Goal: Task Accomplishment & Management: Use online tool/utility

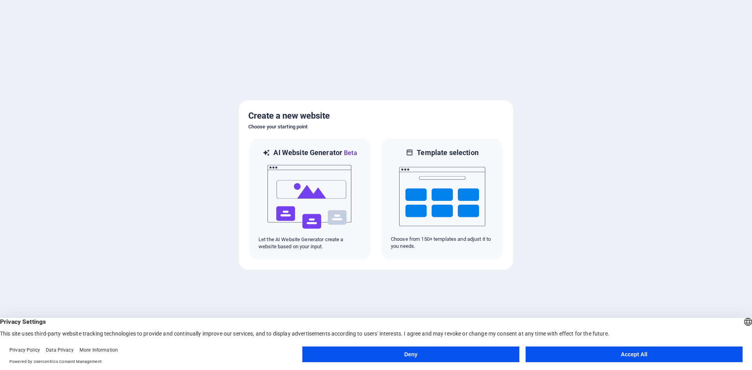
click at [595, 361] on button "Accept All" at bounding box center [634, 355] width 217 height 16
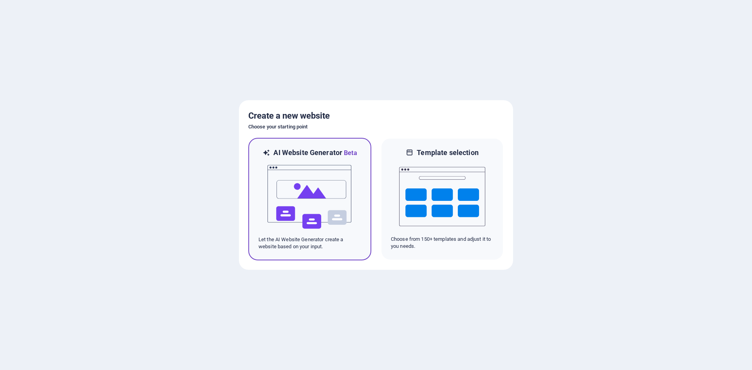
click at [325, 198] on img at bounding box center [310, 197] width 86 height 78
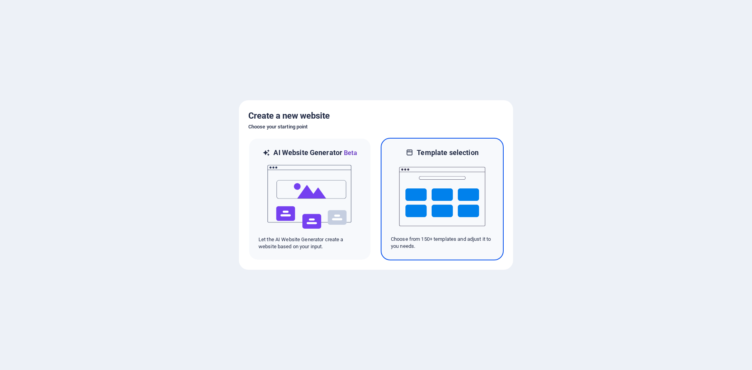
click at [407, 178] on img at bounding box center [442, 196] width 86 height 78
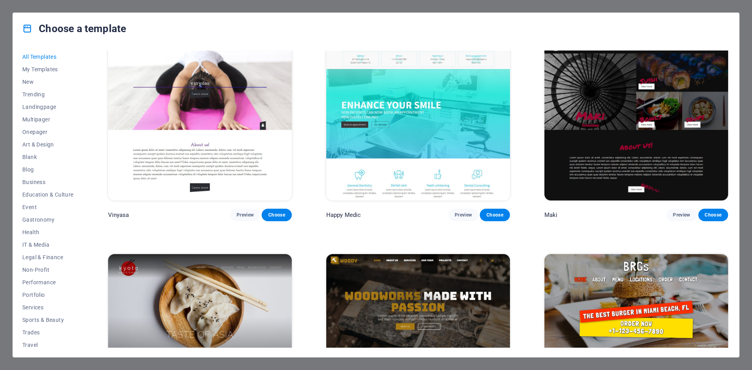
scroll to position [4925, 0]
click at [34, 267] on span "Non-Profit" at bounding box center [47, 270] width 51 height 6
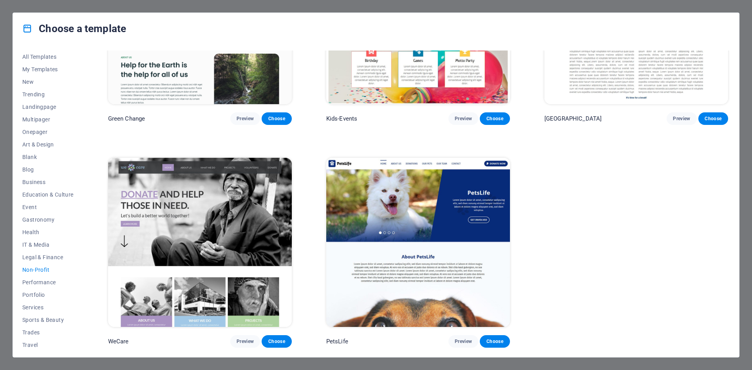
scroll to position [116, 0]
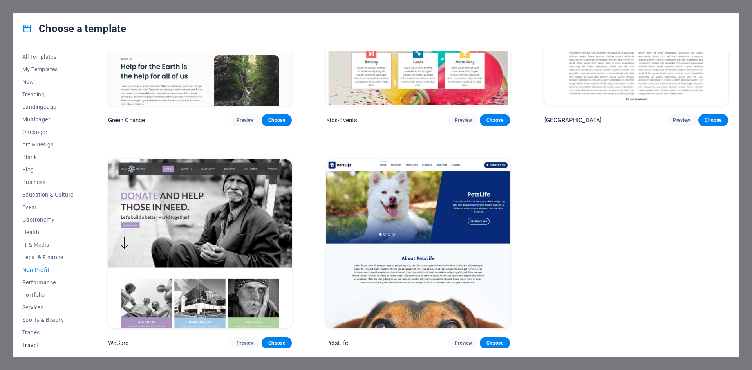
click at [39, 340] on button "Travel" at bounding box center [47, 345] width 51 height 13
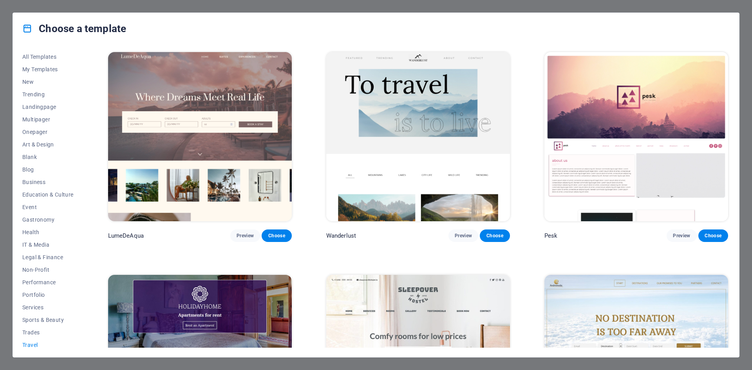
scroll to position [22, 0]
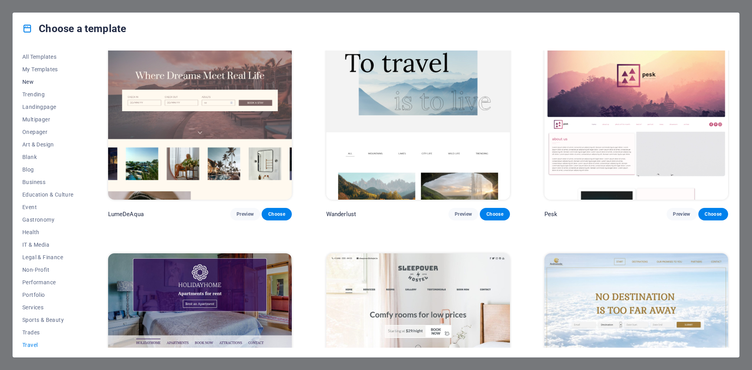
click at [36, 79] on span "New" at bounding box center [47, 82] width 51 height 6
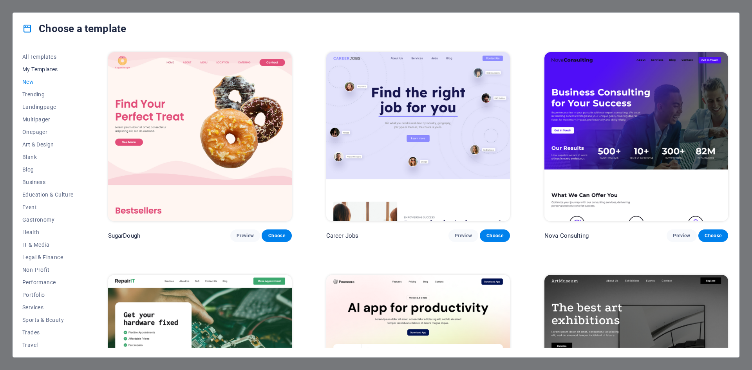
click at [48, 69] on span "My Templates" at bounding box center [47, 69] width 51 height 6
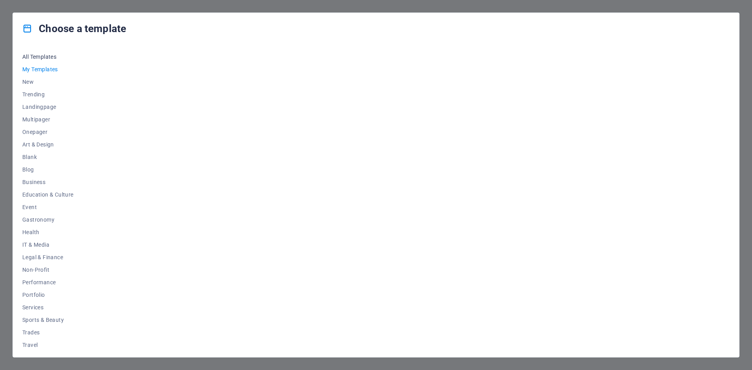
click at [38, 58] on span "All Templates" at bounding box center [47, 57] width 51 height 6
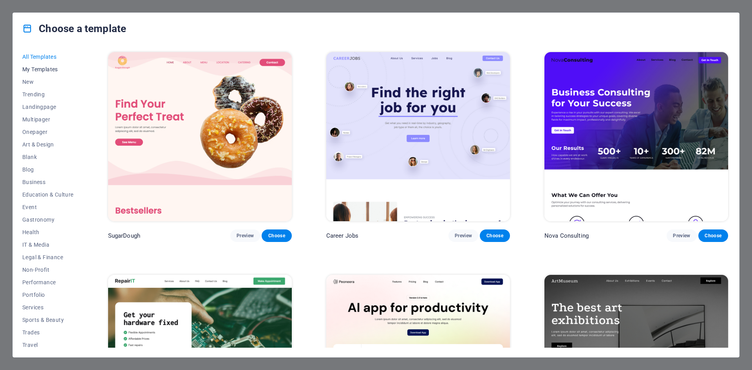
click at [39, 69] on span "My Templates" at bounding box center [47, 69] width 51 height 6
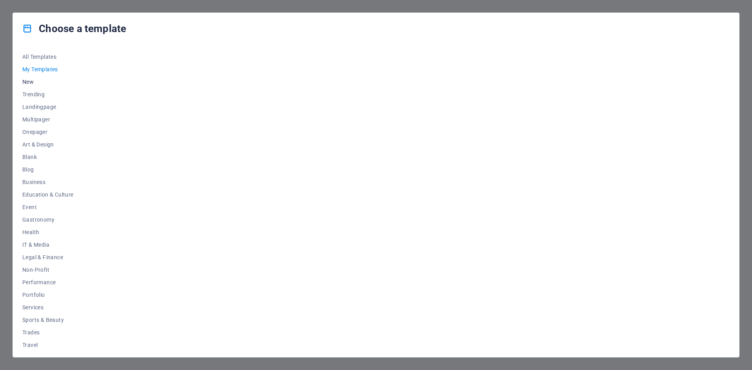
click at [34, 83] on span "New" at bounding box center [47, 82] width 51 height 6
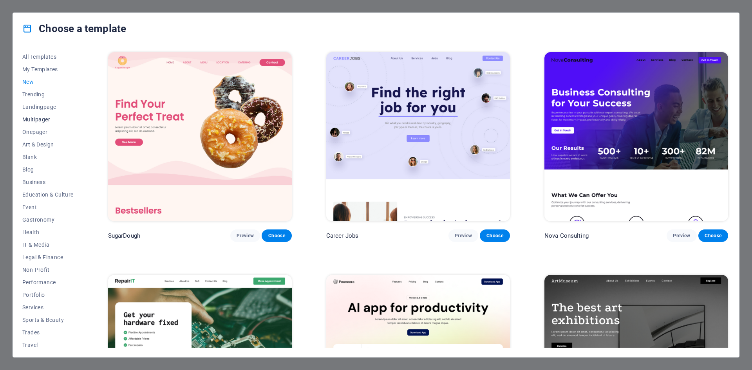
click at [45, 119] on span "Multipager" at bounding box center [47, 119] width 51 height 6
click at [36, 154] on span "Blank" at bounding box center [47, 157] width 51 height 6
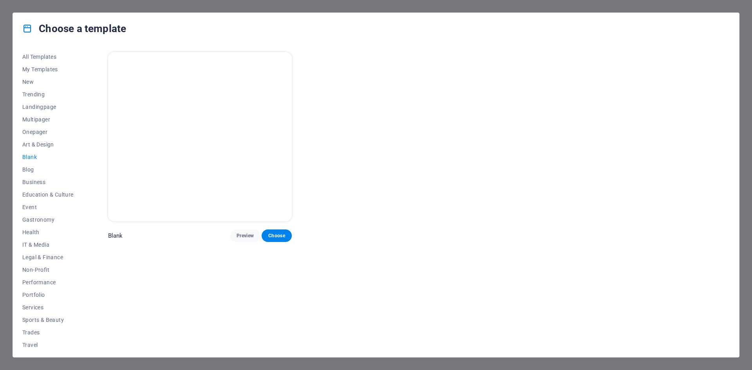
click at [235, 155] on img at bounding box center [200, 136] width 184 height 169
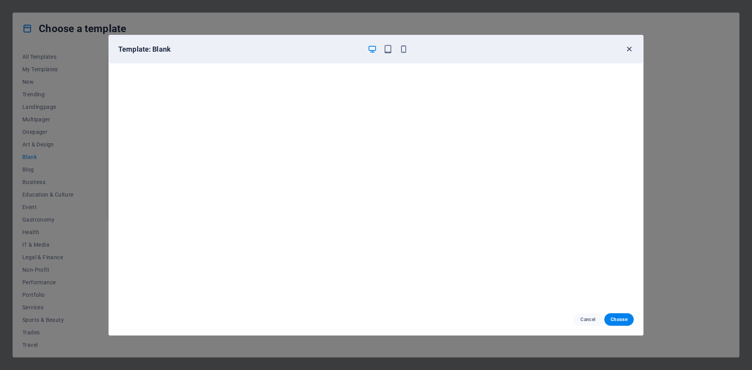
click at [627, 52] on icon "button" at bounding box center [629, 49] width 9 height 9
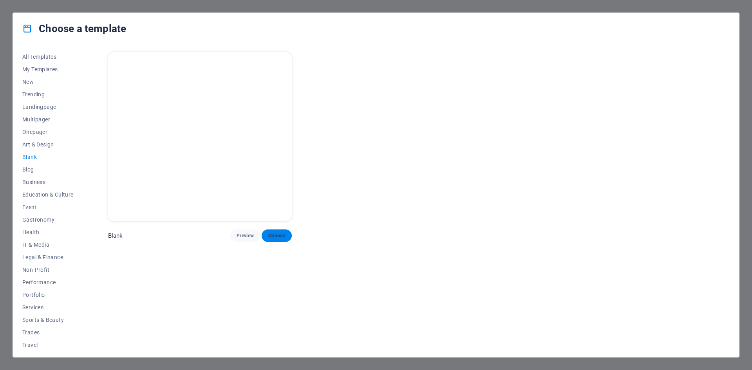
click at [275, 235] on span "Choose" at bounding box center [276, 236] width 17 height 6
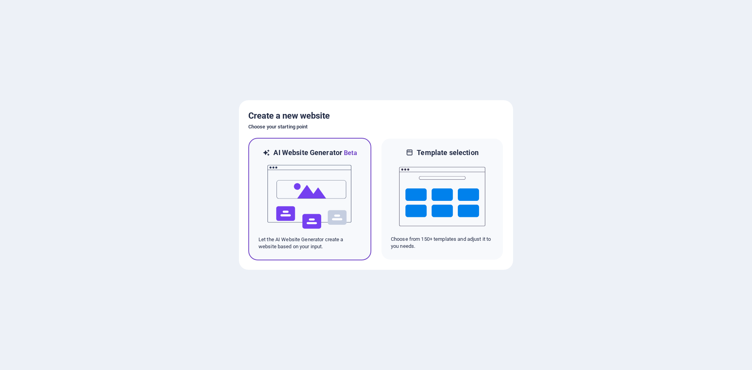
click at [332, 177] on img at bounding box center [310, 197] width 86 height 78
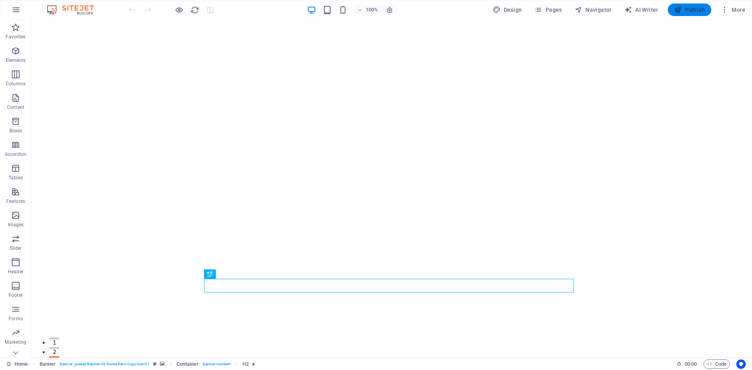
click at [690, 9] on span "Publish" at bounding box center [689, 10] width 31 height 8
